Goal: Task Accomplishment & Management: Complete application form

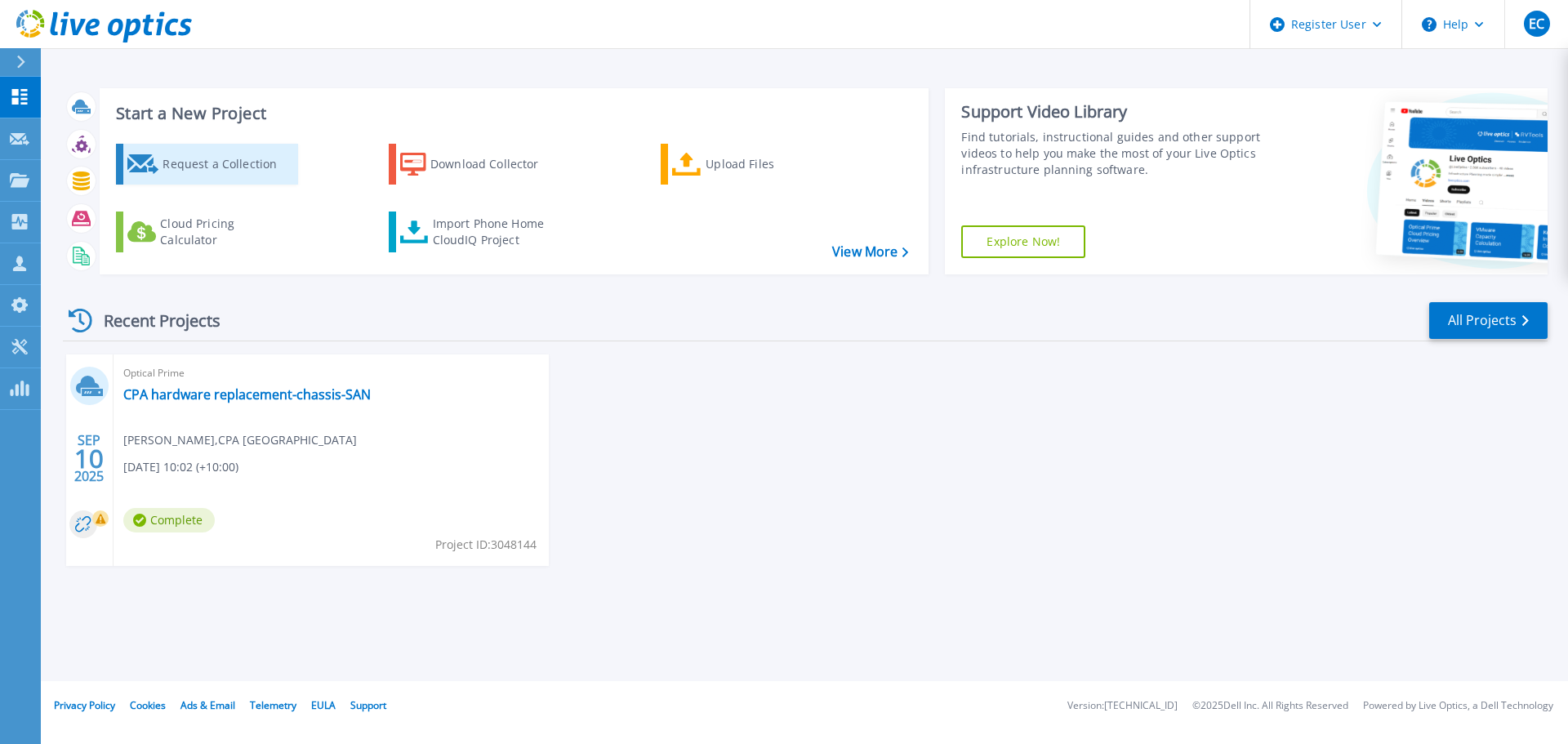
click at [264, 172] on div "Request a Collection" at bounding box center [229, 164] width 131 height 33
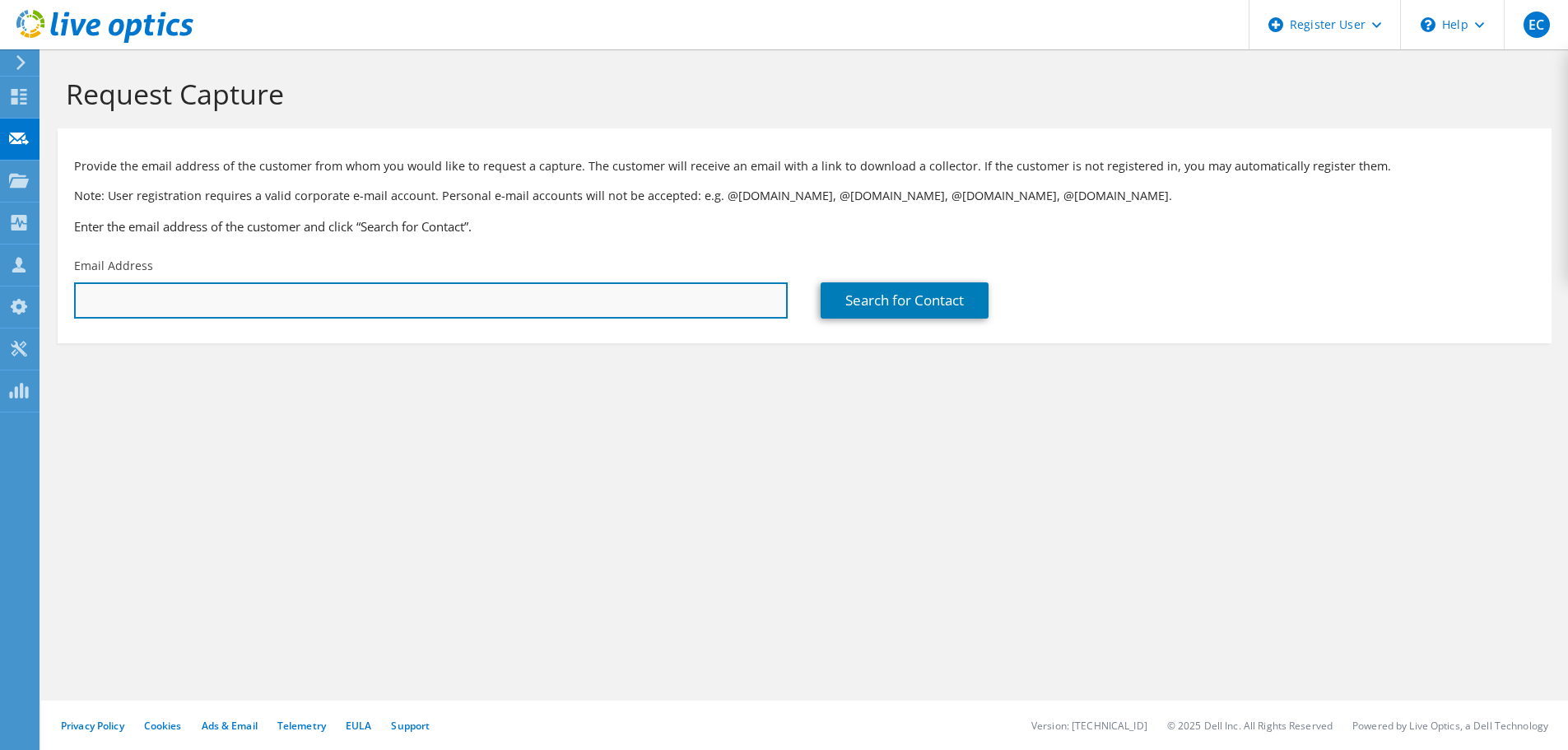
drag, startPoint x: 282, startPoint y: 299, endPoint x: 390, endPoint y: 290, distance: 108.4
click at [282, 299] on input "text" at bounding box center [431, 299] width 714 height 36
paste input "mkalra@fantech.com.au"
type input "mkalra@fantech.com.au"
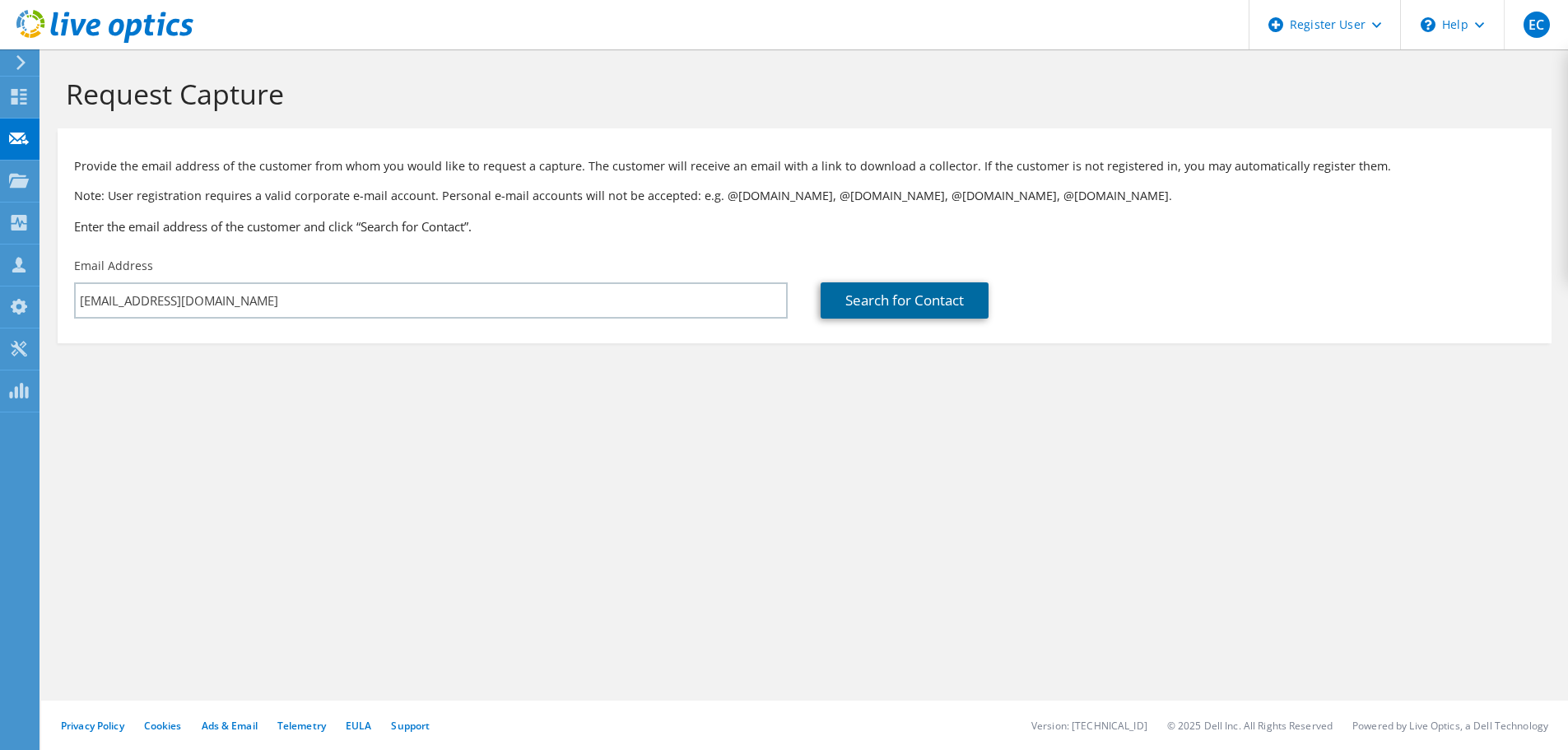
click at [883, 294] on link "Search for Contact" at bounding box center [904, 299] width 168 height 36
type input "SMOOTH-AIR PRODUCTS LIMITED"
type input "Manish"
type input "Kalra"
type input "Australia"
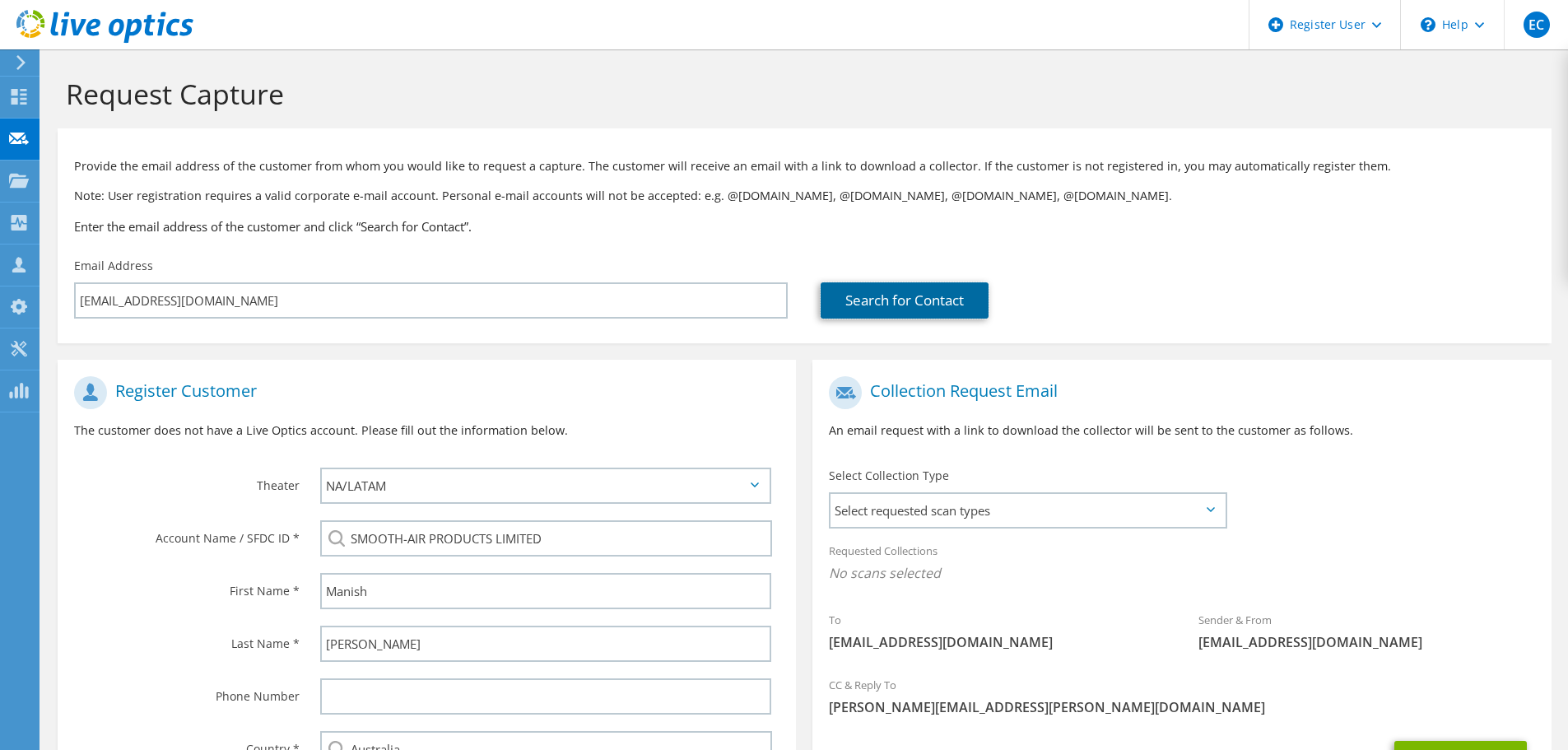
scroll to position [83, 0]
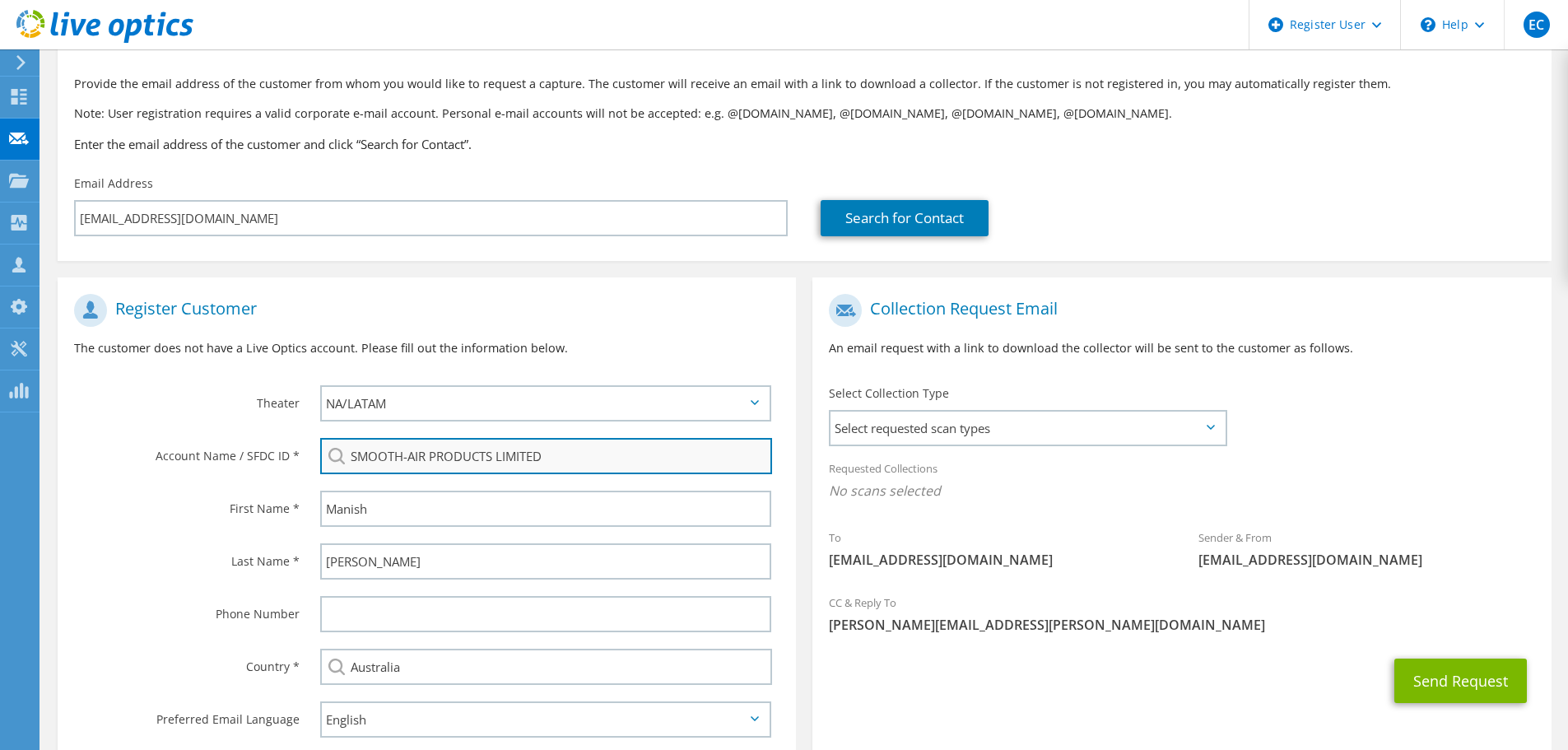
click at [467, 460] on input "SMOOTH-AIR PRODUCTS LIMITED" at bounding box center [545, 456] width 452 height 36
drag, startPoint x: 449, startPoint y: 433, endPoint x: 449, endPoint y: 454, distance: 21.0
click at [449, 433] on div "Fantech FANTECH : 1708913785 FANTECH INC : 2734105389 Fantech Pty.Ltd. : 212271…" at bounding box center [550, 456] width 492 height 52
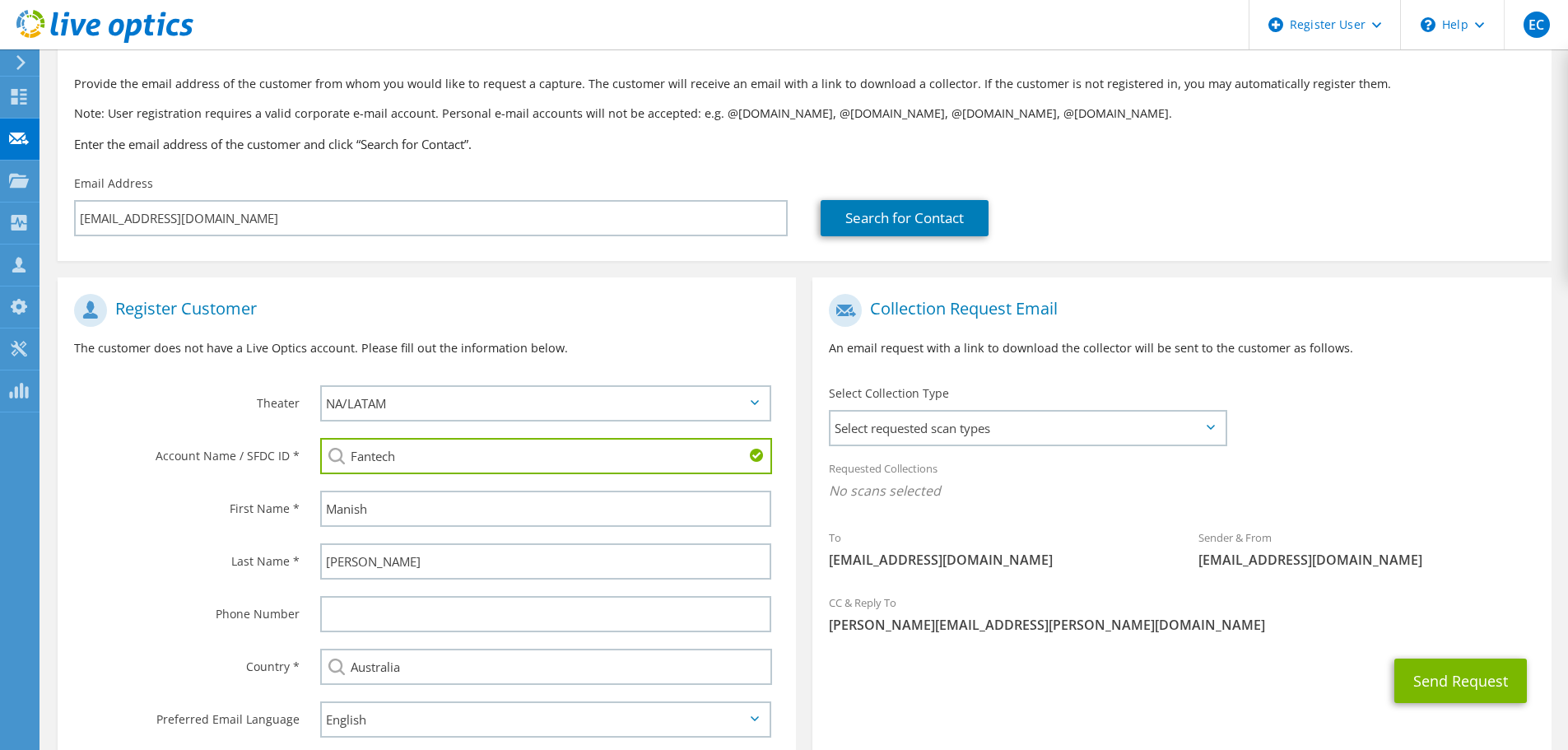
click at [448, 461] on input "Fantech" at bounding box center [545, 456] width 452 height 36
click at [456, 517] on li "Fantech Pty.Ltd. : 2122717366" at bounding box center [501, 507] width 362 height 19
type input "Fantech Pty.Ltd. : 2122717366"
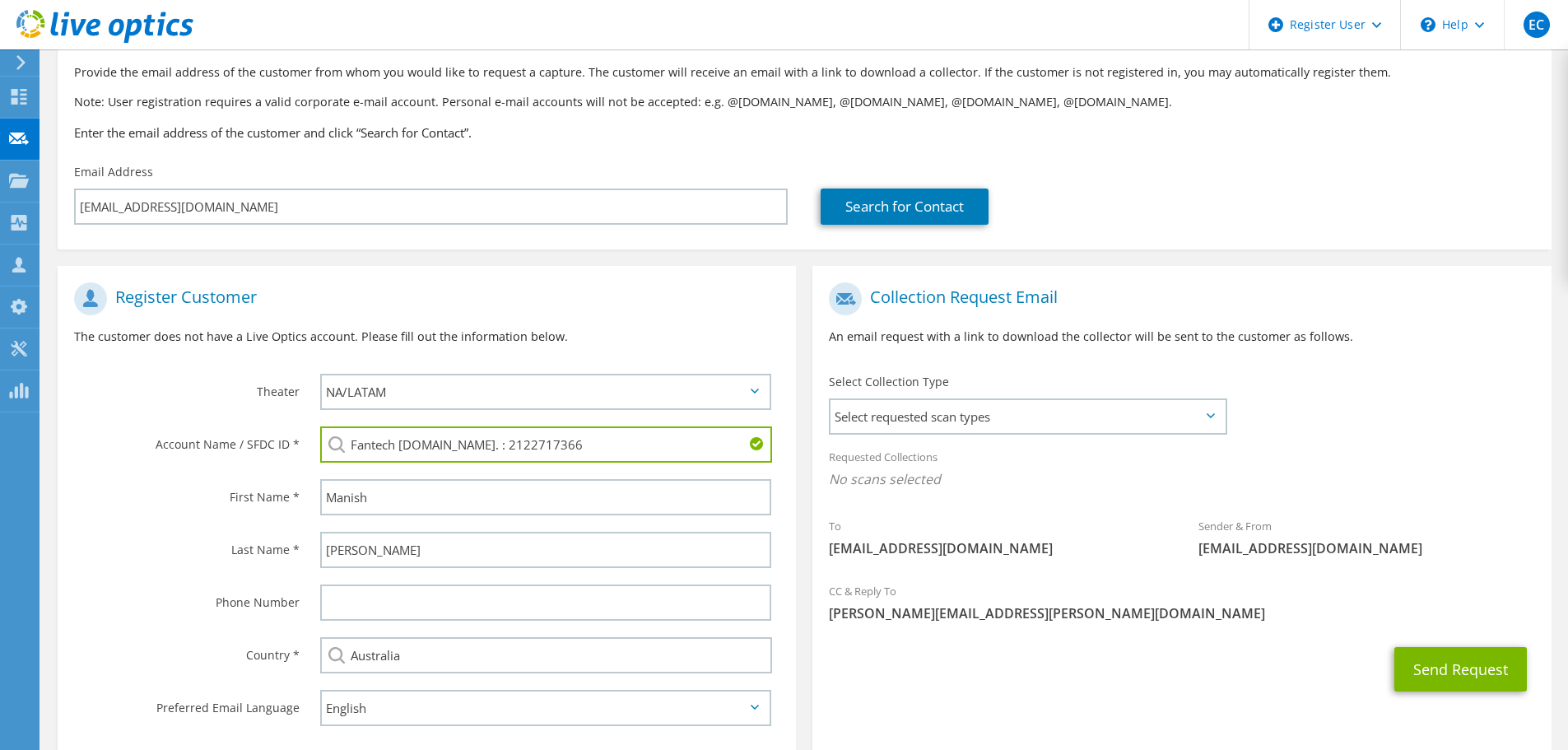
scroll to position [0, 0]
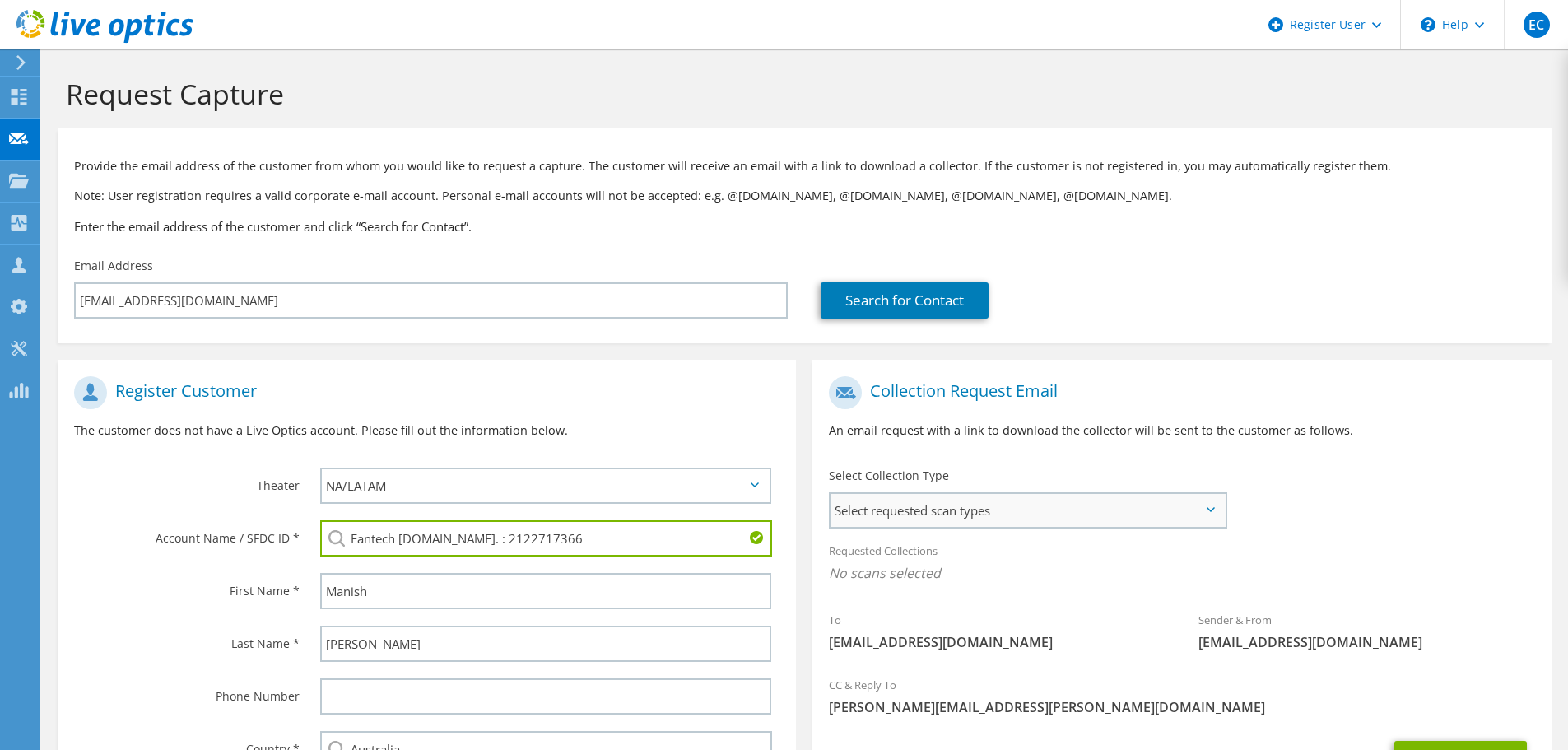
click at [925, 505] on span "Select requested scan types" at bounding box center [1028, 510] width 395 height 33
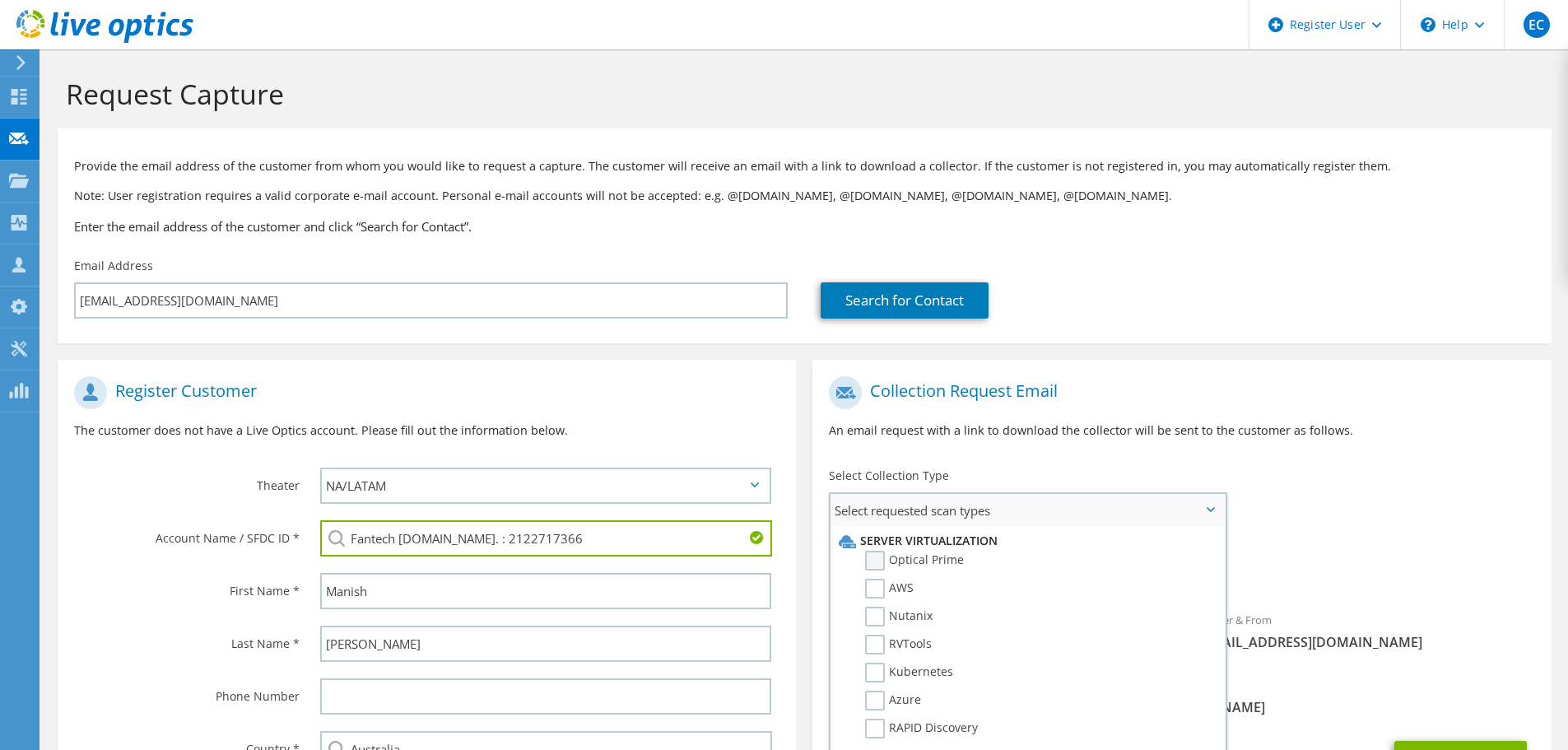
click at [938, 555] on label "Optical Prime" at bounding box center [915, 561] width 99 height 19
click at [0, 0] on input "Optical Prime" at bounding box center [0, 0] width 0 height 0
click at [1272, 524] on div "To mkalra@fantech.com.au Sender & From liveoptics@liveoptics.com" at bounding box center [1182, 520] width 739 height 304
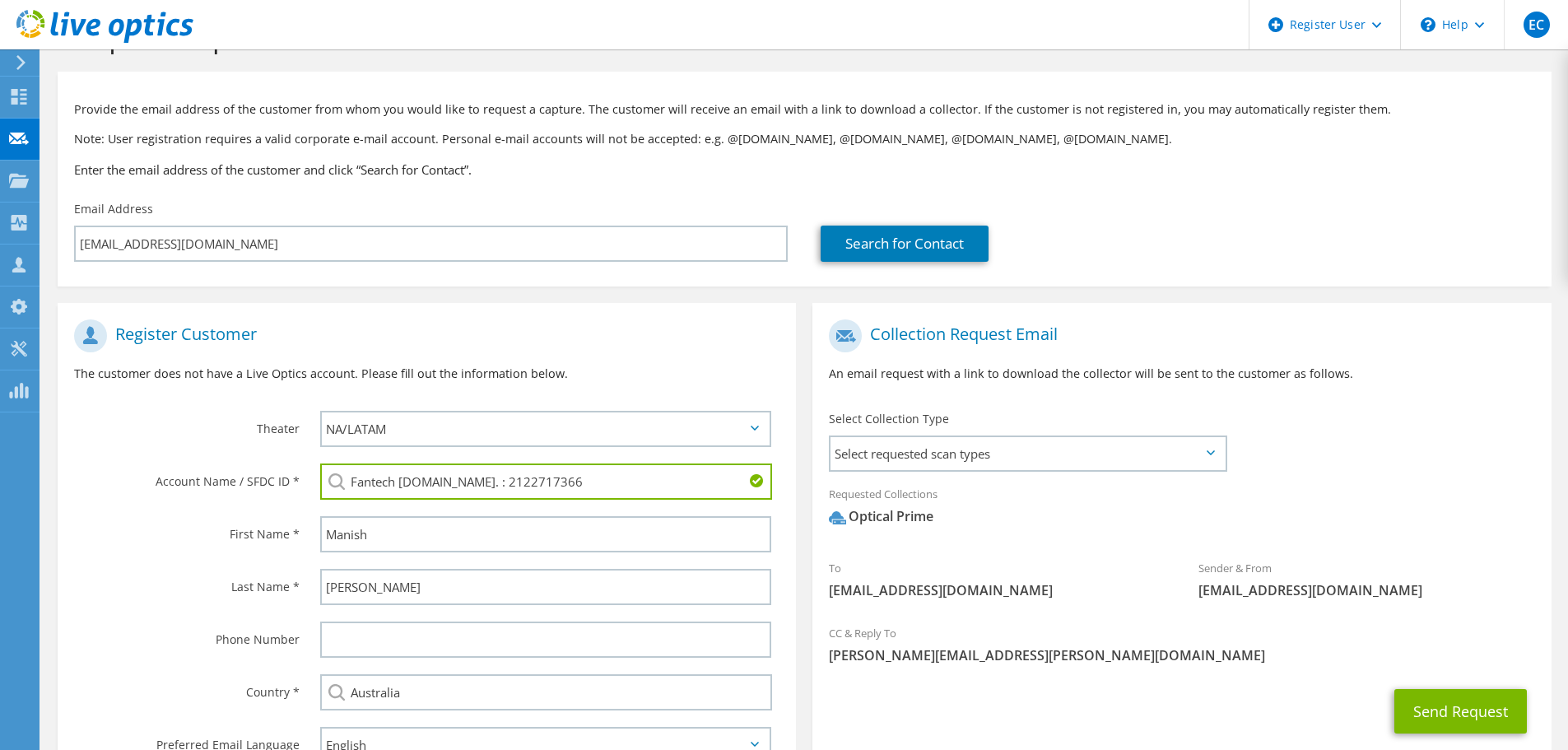
scroll to position [83, 0]
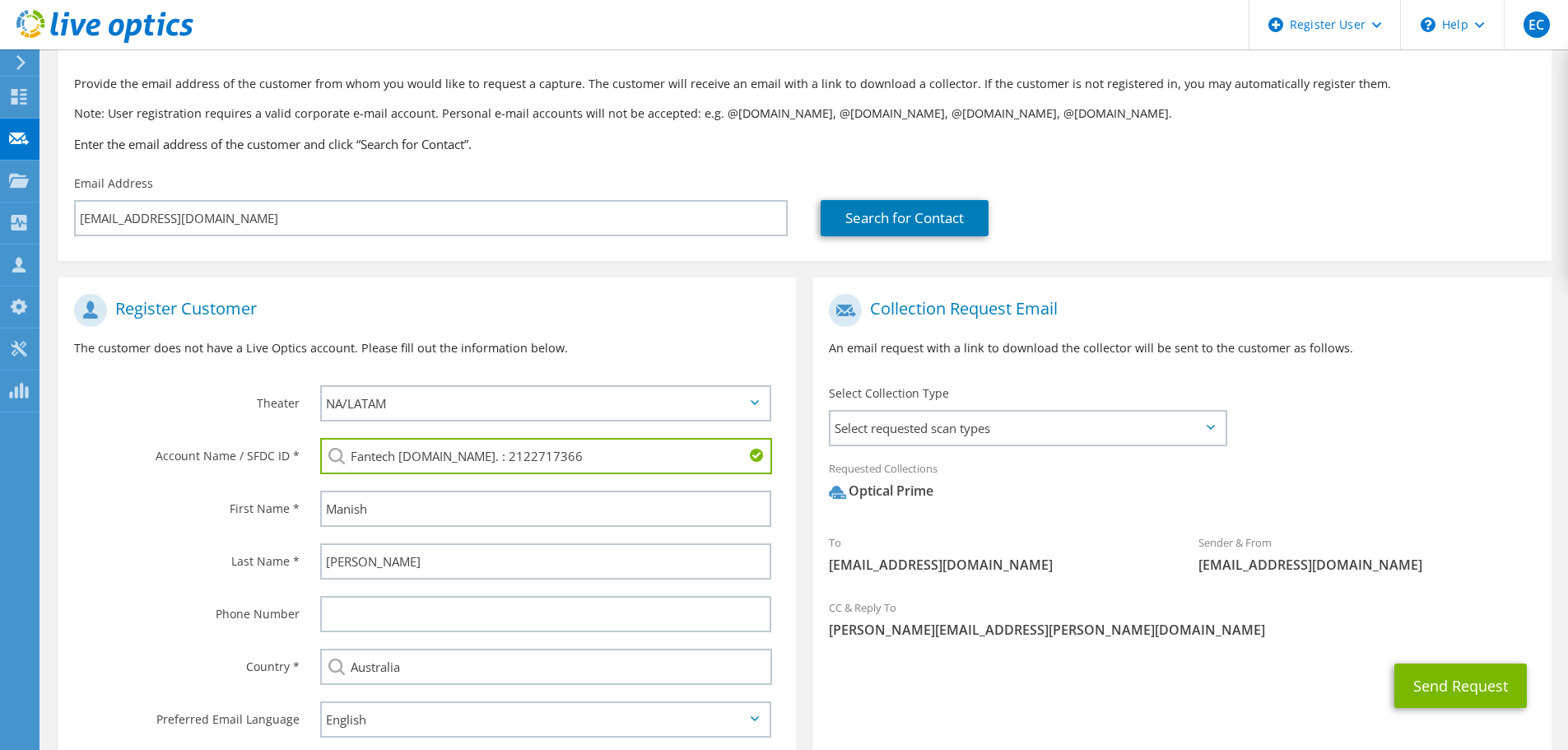
click at [1297, 562] on span "liveoptics@liveoptics.com" at bounding box center [1367, 564] width 336 height 18
click at [1298, 562] on span "liveoptics@liveoptics.com" at bounding box center [1367, 564] width 336 height 18
copy section "liveoptics@liveoptics.com"
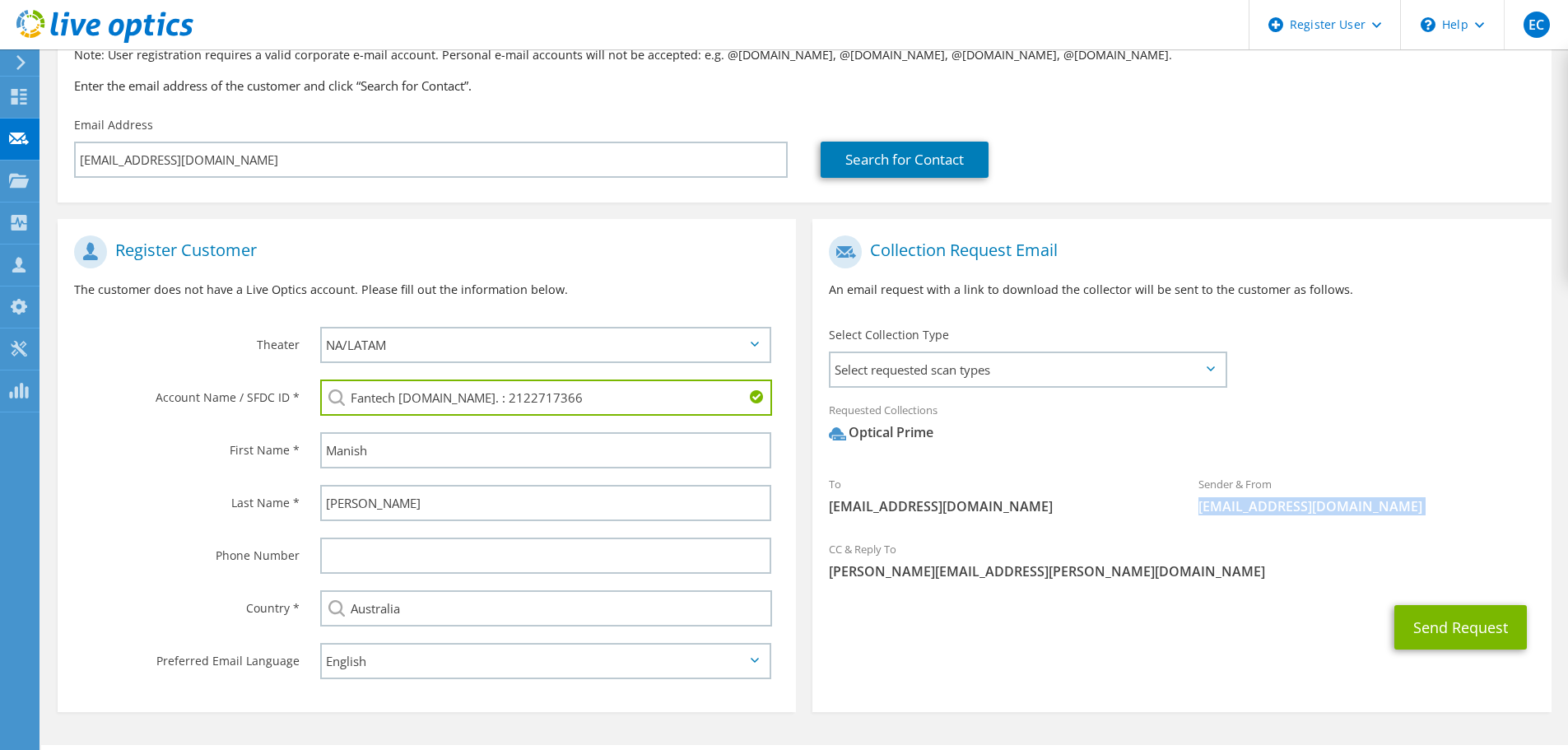
scroll to position [164, 0]
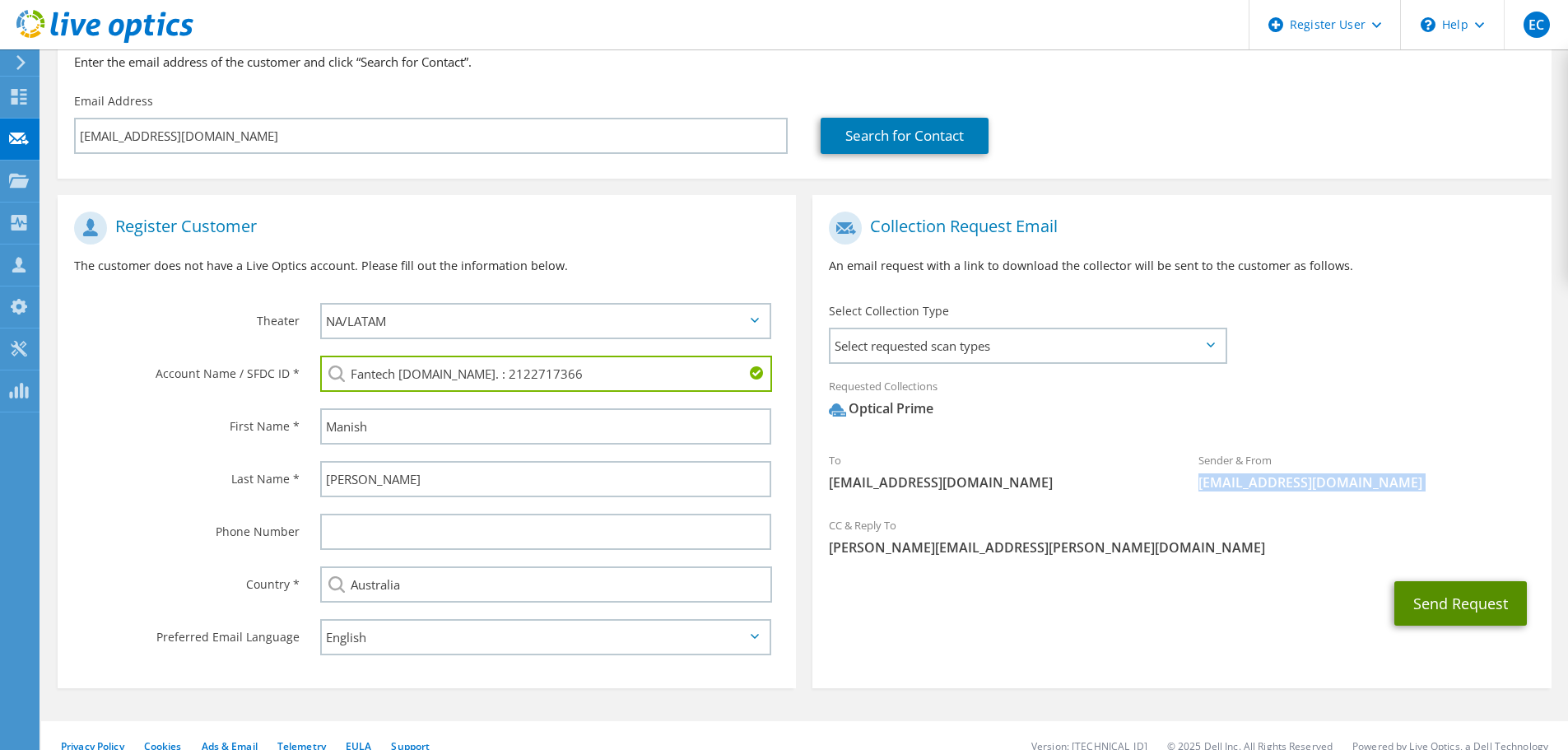
click at [1461, 603] on button "Send Request" at bounding box center [1461, 603] width 132 height 45
